Goal: Transaction & Acquisition: Book appointment/travel/reservation

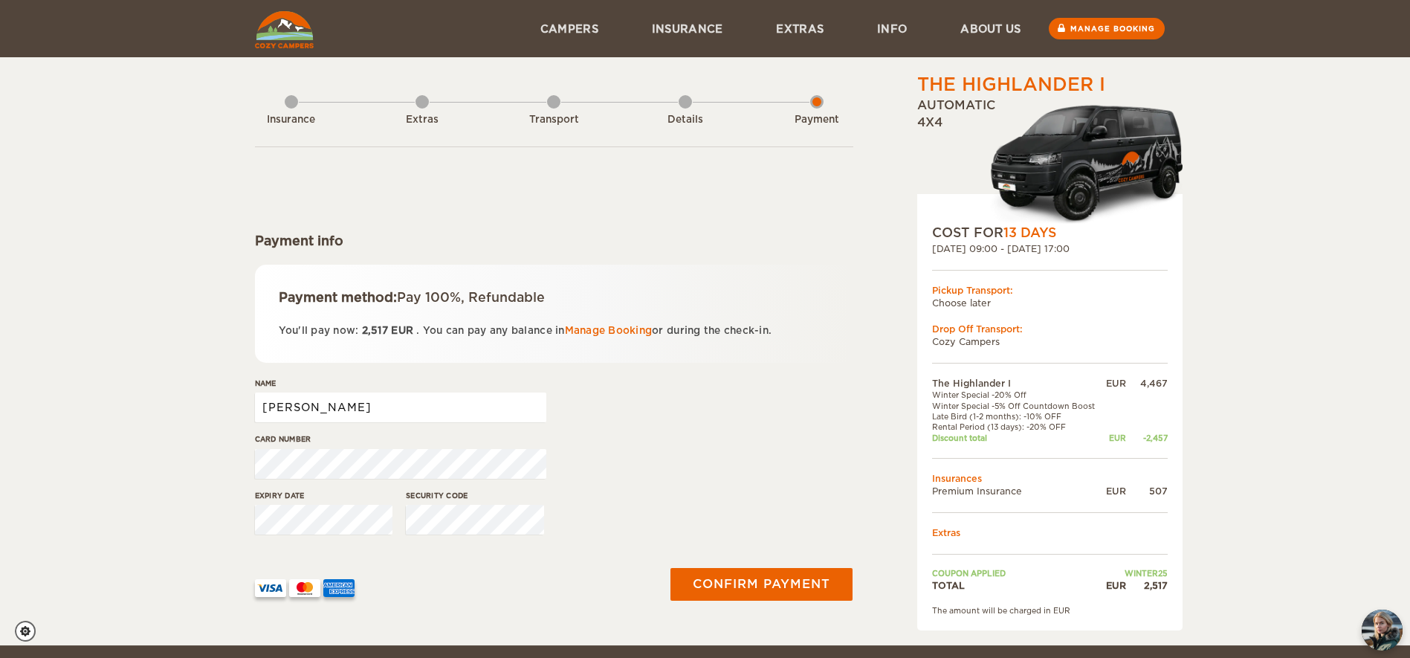
click at [408, 415] on input "[PERSON_NAME]" at bounding box center [400, 407] width 291 height 30
type input "[PERSON_NAME] [PERSON_NAME]"
drag, startPoint x: 375, startPoint y: 543, endPoint x: 371, endPoint y: 535, distance: 8.3
click at [374, 541] on div "Expiry date" at bounding box center [324, 518] width 138 height 56
click at [515, 537] on div "Security code" at bounding box center [475, 518] width 138 height 56
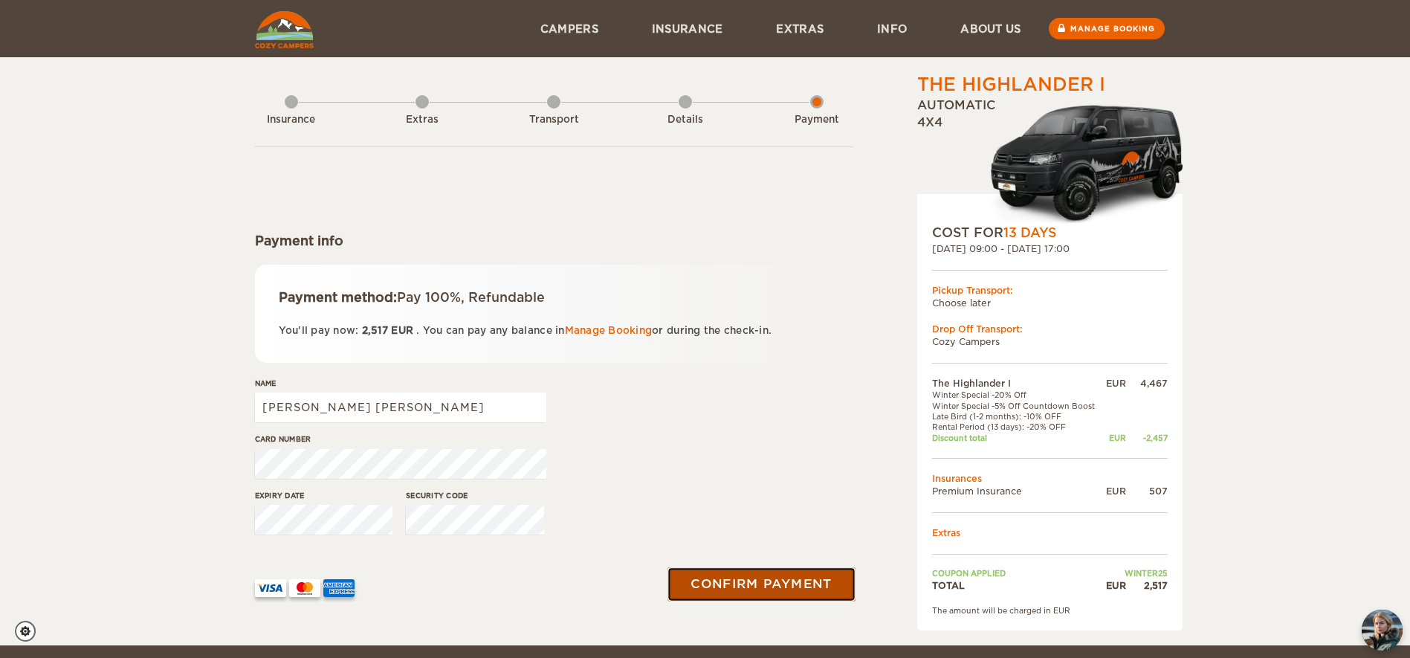
click at [780, 586] on button "Confirm payment" at bounding box center [761, 583] width 187 height 33
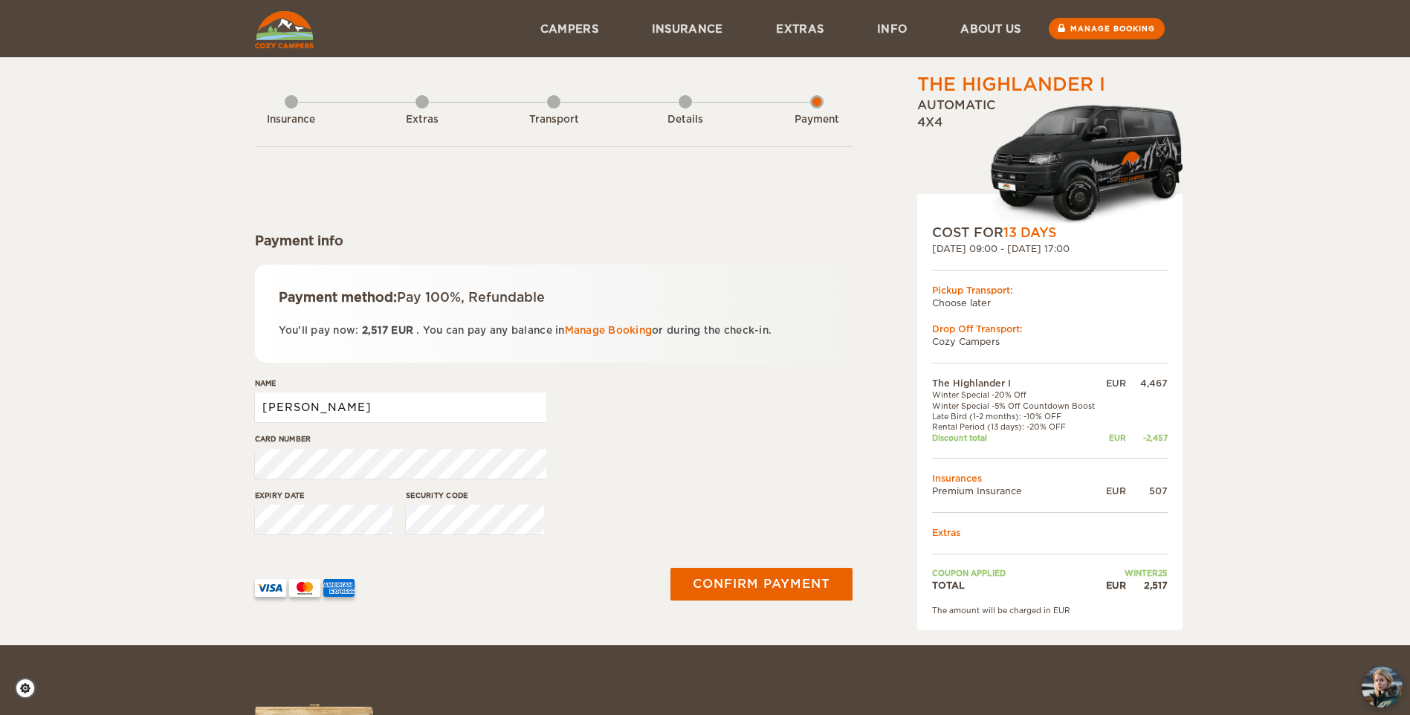
click at [340, 398] on input "Mauro" at bounding box center [400, 407] width 291 height 30
type input "Mauro Jordao Neto"
click at [140, 508] on div "The Highlander I Expand Collapse Total 2,517 EUR Automatic 4x4 COST FOR 13 Days…" at bounding box center [705, 322] width 1410 height 645
click at [236, 519] on div "The Highlander I Expand Collapse Total 2,517 EUR Automatic 4x4 COST FOR 13 Days…" at bounding box center [705, 322] width 1410 height 645
click at [757, 593] on button "Confirm payment" at bounding box center [761, 583] width 187 height 33
